Goal: Task Accomplishment & Management: Manage account settings

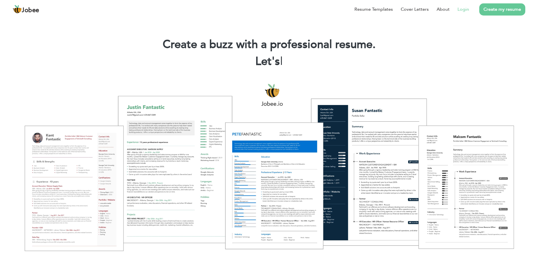
click at [468, 9] on link "Login" at bounding box center [464, 9] width 12 height 7
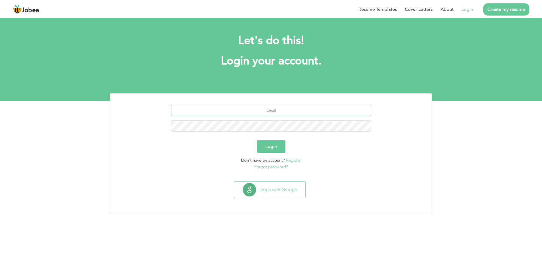
click at [262, 111] on input "text" at bounding box center [271, 110] width 200 height 11
type input "[EMAIL_ADDRESS][DOMAIN_NAME]"
click at [262, 188] on button "Login with Google" at bounding box center [269, 190] width 71 height 16
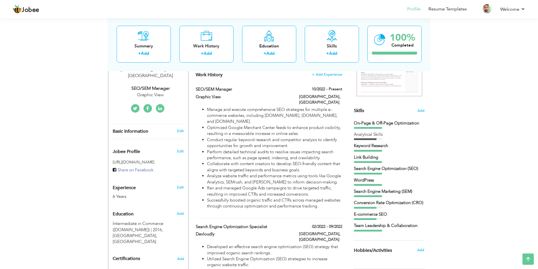
scroll to position [114, 0]
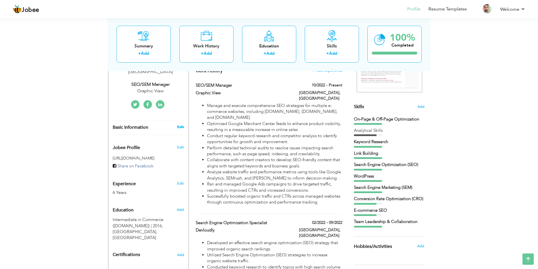
click at [180, 125] on link "Edit" at bounding box center [180, 127] width 7 height 5
type input "Ali"
type input "Raza"
type input "+923019491353"
select select "number:166"
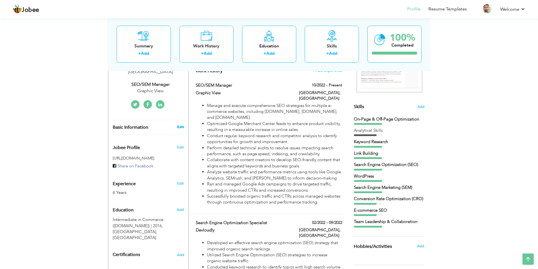
type input "Lahore"
select select "number:8"
type input "Graphic View"
type input "SEO/SEM Manager"
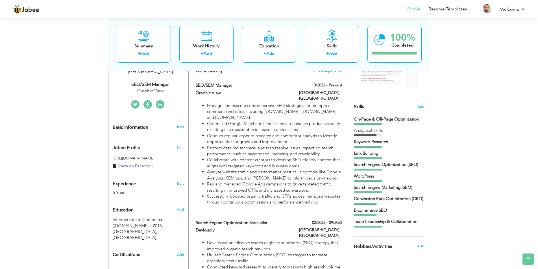
type input "https://www.linkedin.com/in/ali-khan-5bb5411a9/"
type input "https://www.facebook.com/alikhan032"
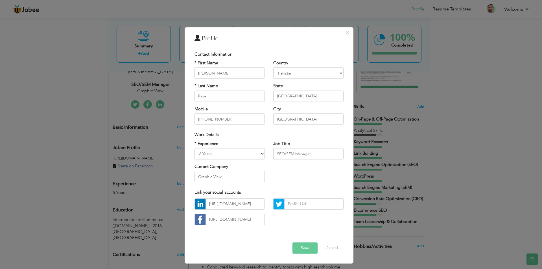
click at [266, 236] on div "Error" at bounding box center [269, 238] width 158 height 9
click at [344, 35] on button "×" at bounding box center [347, 32] width 9 height 9
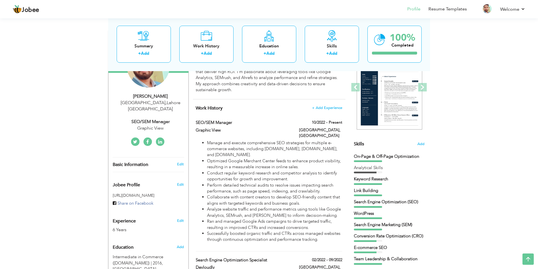
scroll to position [85, 0]
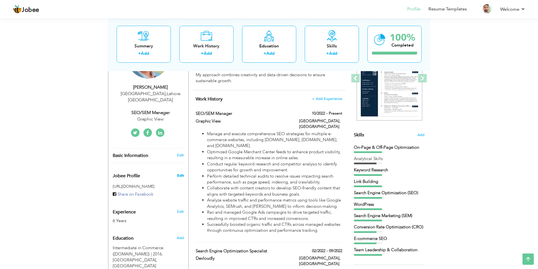
click at [181, 173] on span "Edit" at bounding box center [180, 175] width 7 height 5
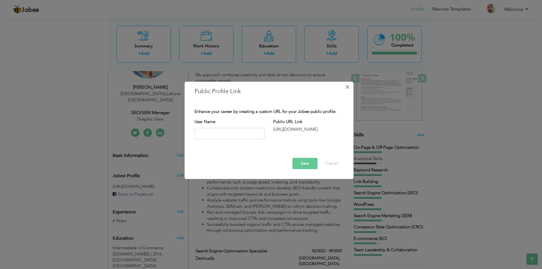
click at [346, 86] on span "×" at bounding box center [347, 87] width 5 height 10
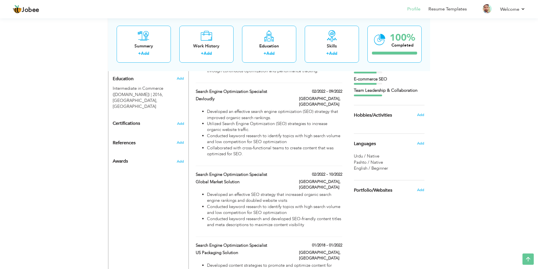
scroll to position [255, 0]
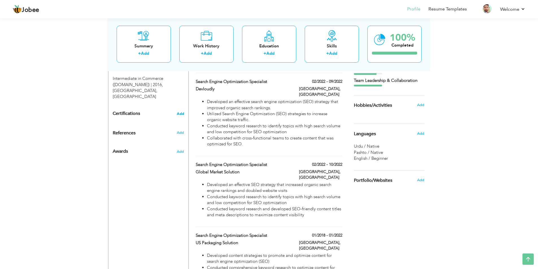
click at [182, 112] on span "Add" at bounding box center [180, 114] width 7 height 4
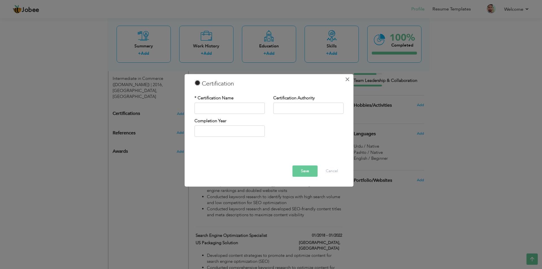
click at [347, 80] on span "×" at bounding box center [347, 79] width 5 height 10
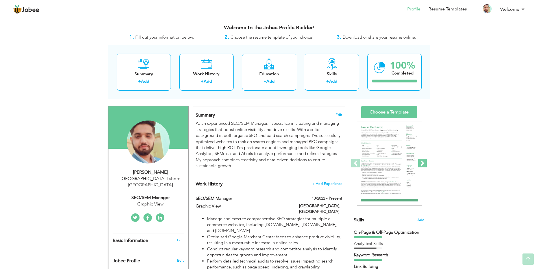
scroll to position [0, 0]
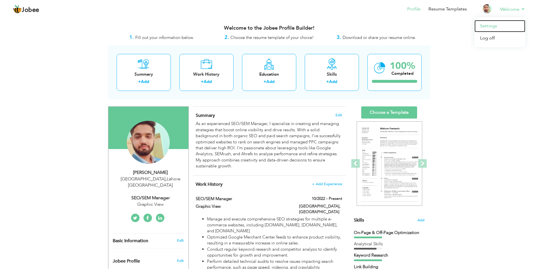
click at [493, 25] on link "Settings" at bounding box center [499, 26] width 51 height 12
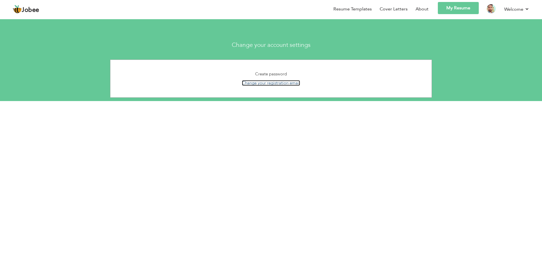
click at [276, 86] on link "Change your registration email" at bounding box center [271, 83] width 58 height 6
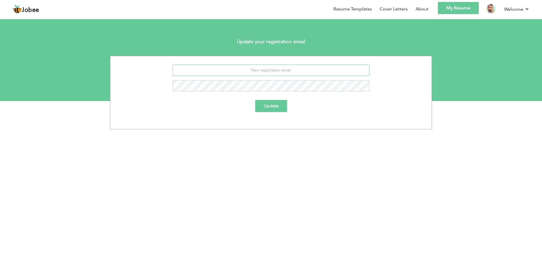
click at [265, 67] on input "email" at bounding box center [271, 70] width 197 height 11
type input "alirazamirajkhan@gmail.com"
click at [273, 104] on button "Update" at bounding box center [271, 106] width 32 height 12
click at [295, 89] on div "[EMAIL_ADDRESS][DOMAIN_NAME]" at bounding box center [270, 82] width 321 height 16
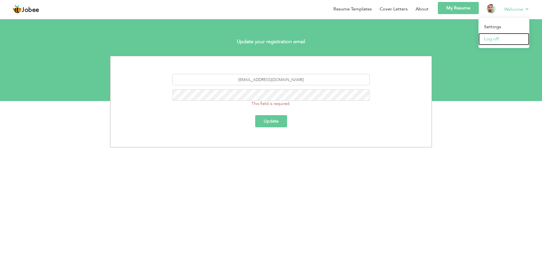
click at [492, 38] on link "Log off" at bounding box center [504, 39] width 51 height 12
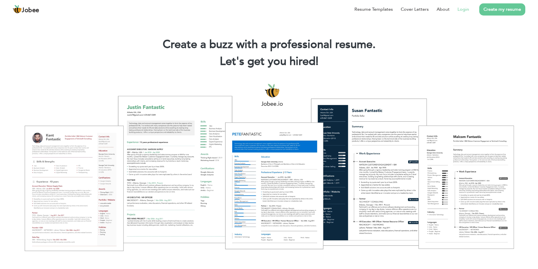
click at [464, 10] on link "Login" at bounding box center [464, 9] width 12 height 7
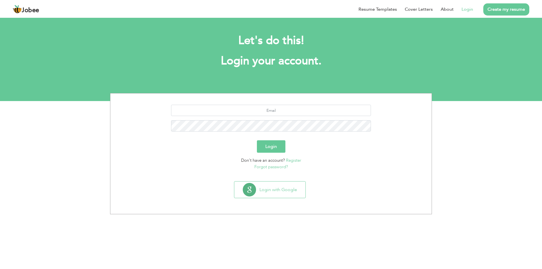
click at [269, 167] on link "Forgot password?" at bounding box center [271, 167] width 34 height 6
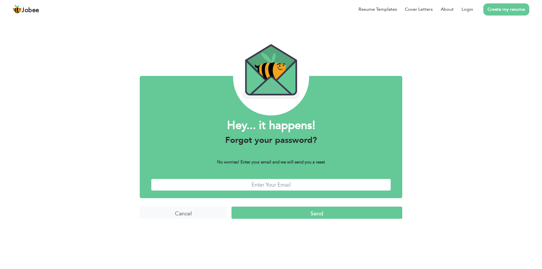
click at [221, 186] on input "text" at bounding box center [271, 185] width 240 height 12
type input "jaisanrobert@gmail.com"
click at [283, 216] on input "Send" at bounding box center [317, 213] width 171 height 12
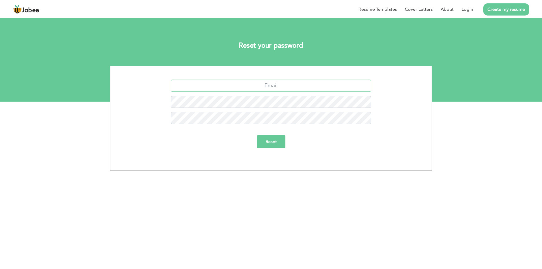
click at [275, 87] on input "text" at bounding box center [271, 86] width 200 height 12
type input "alirazamirajkhan@gmail.com"
click at [271, 139] on input "Reset" at bounding box center [271, 141] width 29 height 13
click at [295, 86] on input "text" at bounding box center [271, 86] width 200 height 12
type input "jaisanrobert@gmail.com"
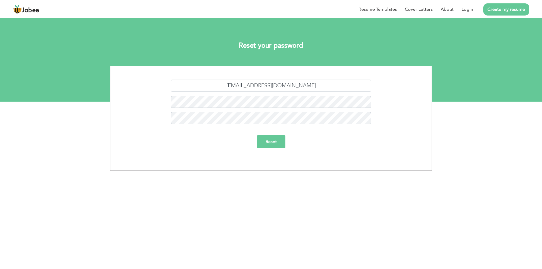
click at [270, 138] on input "Reset" at bounding box center [271, 141] width 29 height 13
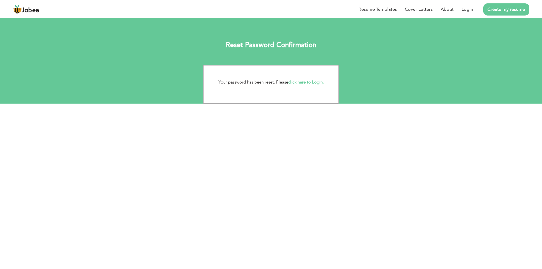
click at [310, 81] on link "click here to Login." at bounding box center [306, 82] width 36 height 6
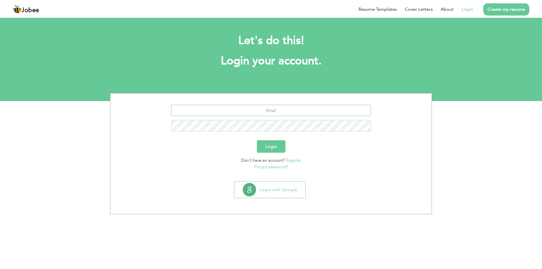
click at [262, 112] on input "text" at bounding box center [271, 110] width 200 height 11
click at [269, 111] on input "text" at bounding box center [271, 110] width 200 height 11
type input "jaisanrobert@gmail.com"
click at [257, 140] on button "Login" at bounding box center [271, 146] width 29 height 12
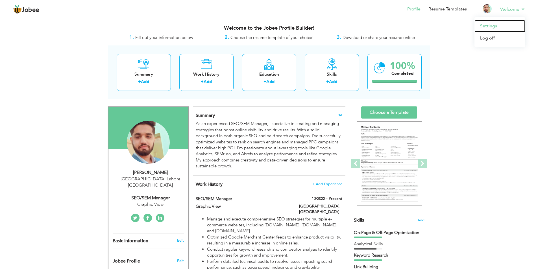
click at [483, 29] on link "Settings" at bounding box center [499, 26] width 51 height 12
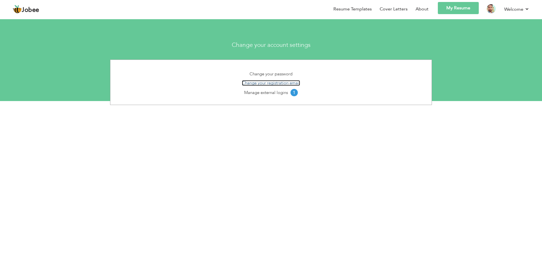
click at [281, 84] on link "Change your registration email" at bounding box center [271, 83] width 58 height 6
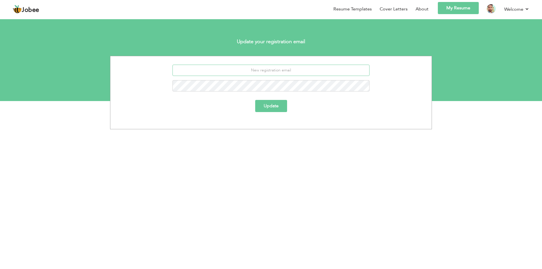
click at [271, 73] on input "email" at bounding box center [271, 70] width 197 height 11
type input "[EMAIL_ADDRESS][DOMAIN_NAME]"
click at [281, 105] on button "Update" at bounding box center [271, 106] width 32 height 12
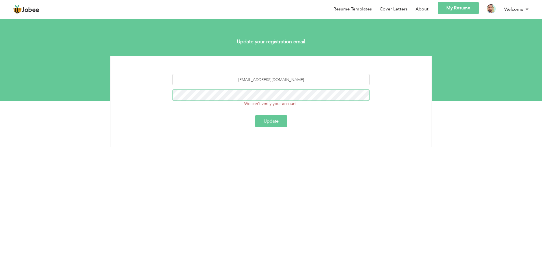
click at [255, 115] on button "Update" at bounding box center [271, 121] width 32 height 12
click at [490, 10] on img at bounding box center [491, 8] width 9 height 9
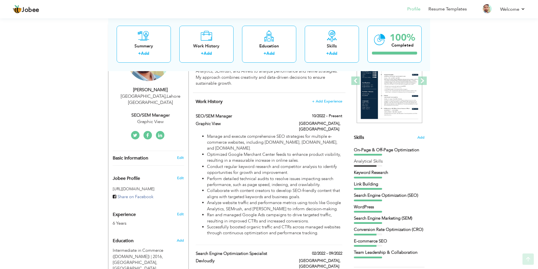
scroll to position [85, 0]
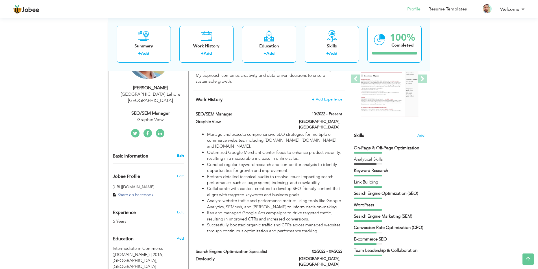
click at [178, 153] on link "Edit" at bounding box center [180, 155] width 7 height 5
type input "Ali"
type input "Raza"
type input "+923019491353"
select select "number:166"
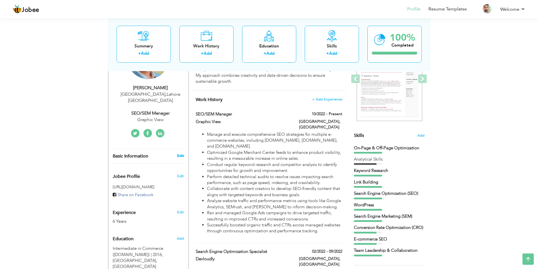
type input "Lahore"
select select "number:8"
type input "Graphic View"
type input "SEO/SEM Manager"
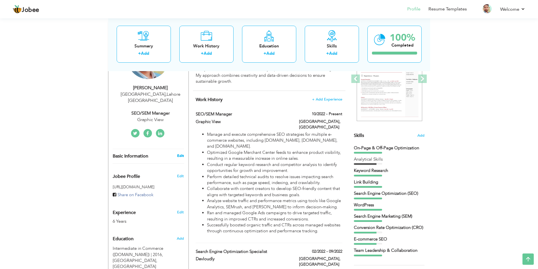
type input "https://www.linkedin.com/in/ali-khan-5bb5411a9/"
type input "https://www.facebook.com/alikhan032"
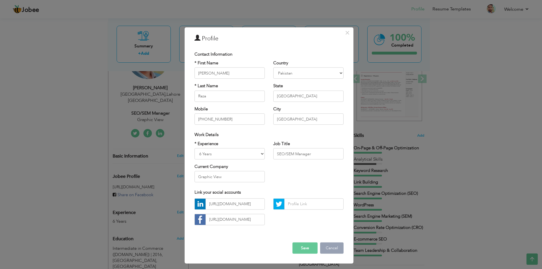
click at [329, 247] on button "Cancel" at bounding box center [331, 248] width 23 height 11
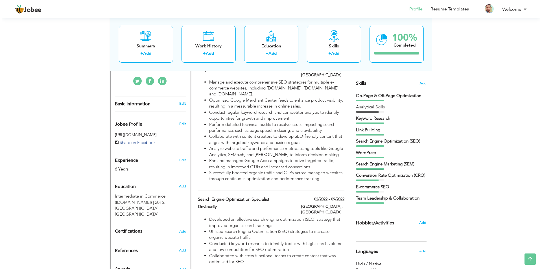
scroll to position [141, 0]
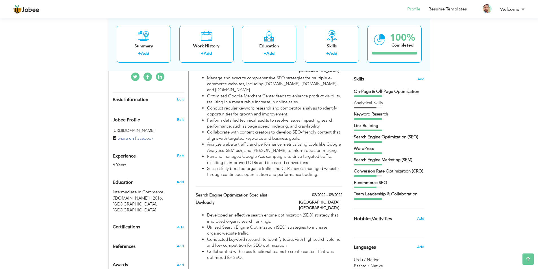
click at [184, 180] on span "Add" at bounding box center [180, 182] width 7 height 5
radio input "true"
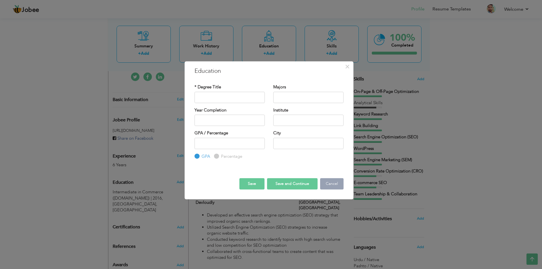
click at [326, 184] on button "Cancel" at bounding box center [331, 183] width 23 height 11
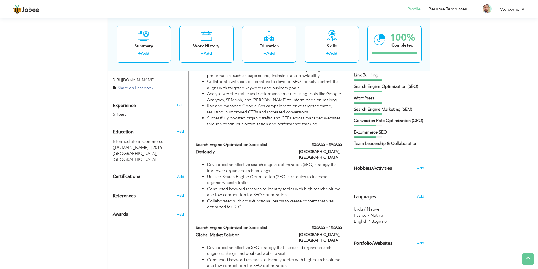
scroll to position [198, 0]
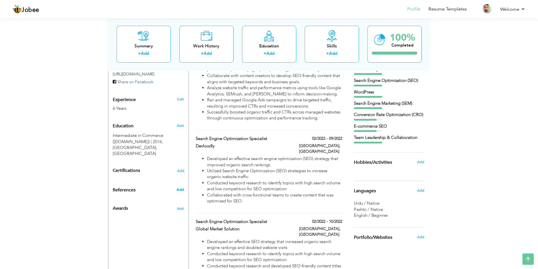
click at [179, 187] on span "Add" at bounding box center [180, 189] width 7 height 5
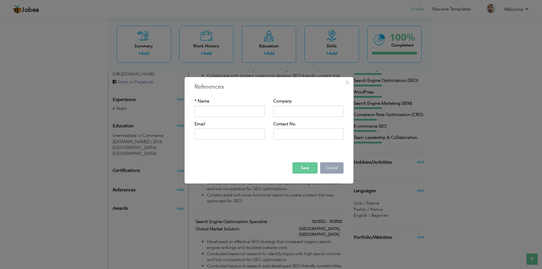
click at [332, 171] on button "Cancel" at bounding box center [331, 167] width 23 height 11
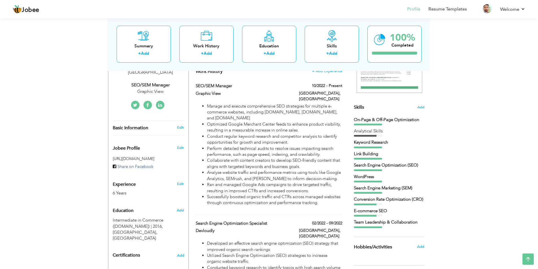
scroll to position [0, 0]
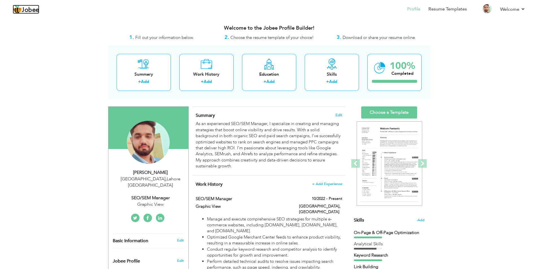
click at [35, 11] on span "Jobee" at bounding box center [31, 10] width 18 height 6
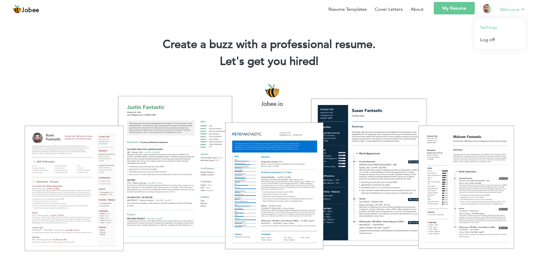
click at [495, 25] on link "Settings" at bounding box center [499, 27] width 51 height 12
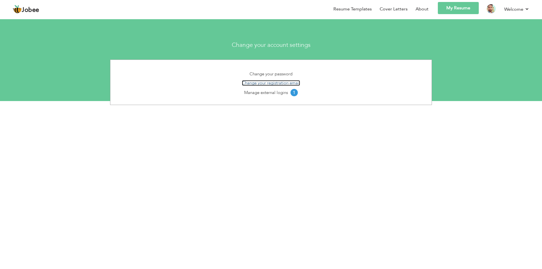
click at [275, 82] on link "Change your registration email" at bounding box center [271, 83] width 58 height 6
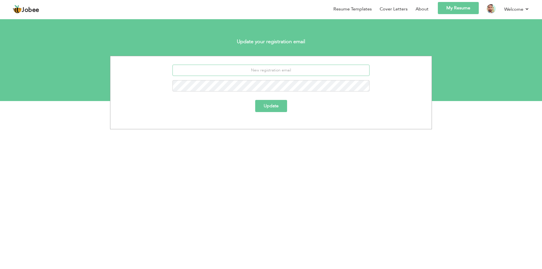
click at [290, 68] on input "email" at bounding box center [271, 70] width 197 height 11
type input "[EMAIL_ADDRESS][DOMAIN_NAME]"
click at [255, 100] on button "Update" at bounding box center [271, 106] width 32 height 12
